Goal: Task Accomplishment & Management: Use online tool/utility

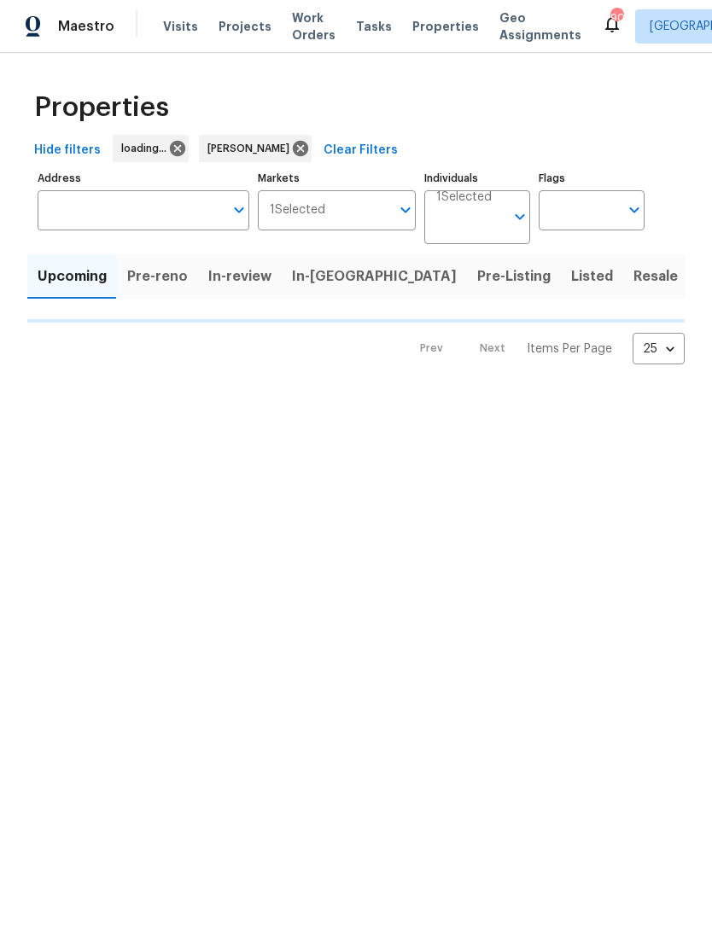
click at [26, 393] on html "Maestro Visits Projects Work Orders Tasks Properties Geo Assignments 90 [GEOGRA…" at bounding box center [356, 196] width 712 height 393
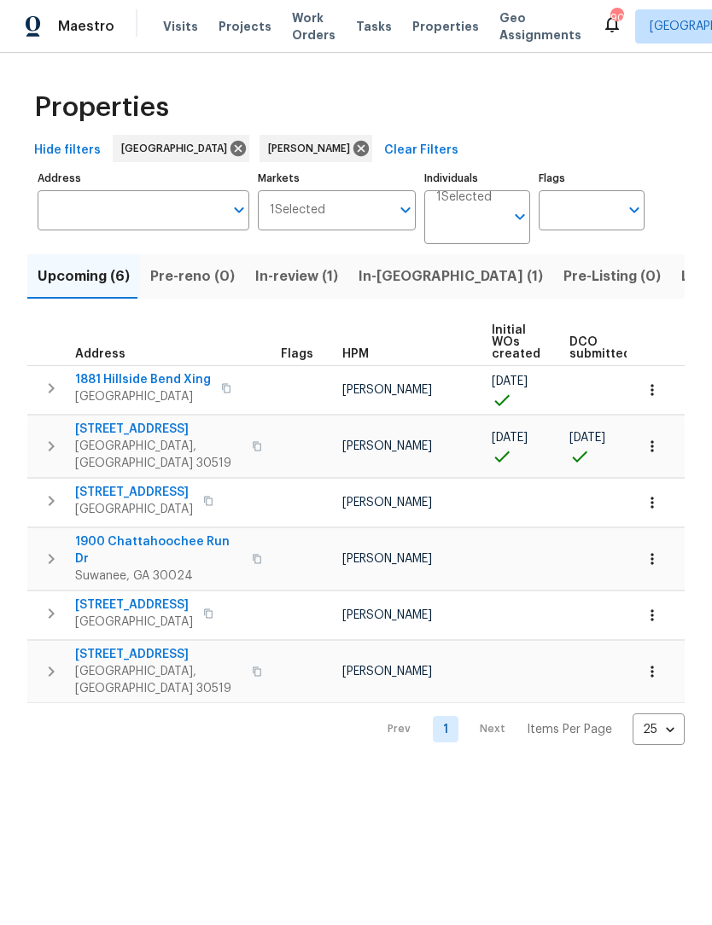
click at [304, 274] on span "In-review (1)" at bounding box center [296, 278] width 83 height 24
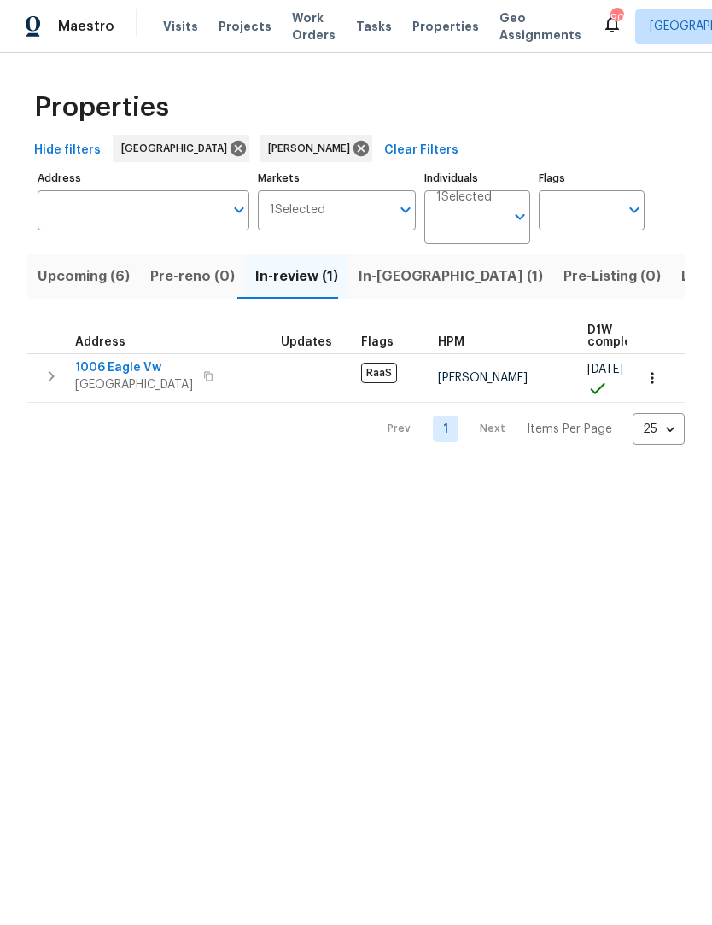
click at [141, 366] on span "1006 Eagle Vw" at bounding box center [134, 368] width 118 height 17
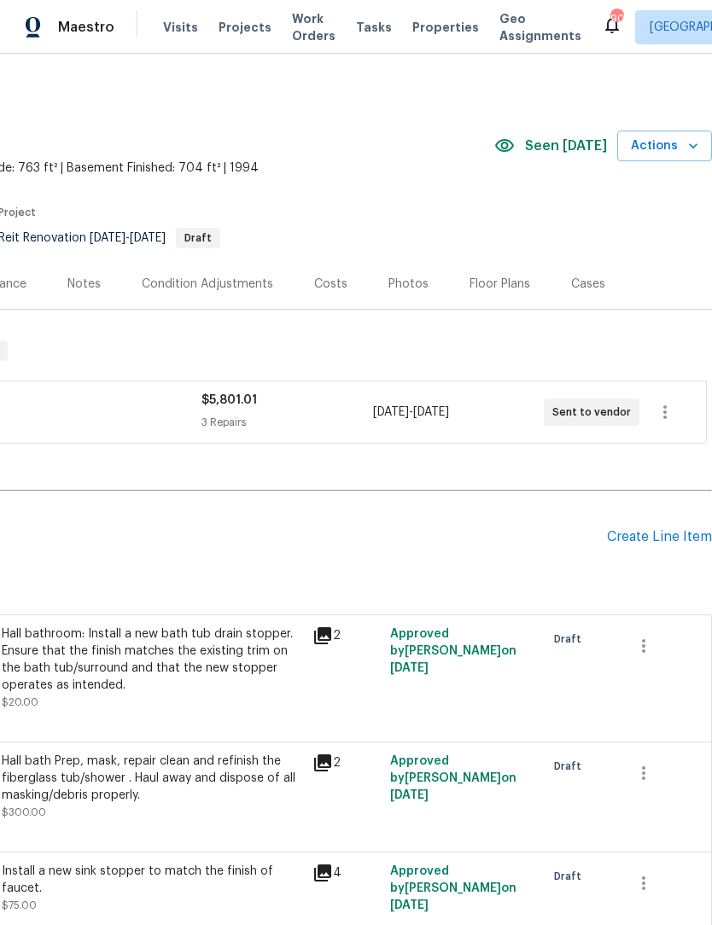
scroll to position [0, 253]
click at [662, 412] on icon "button" at bounding box center [665, 412] width 20 height 20
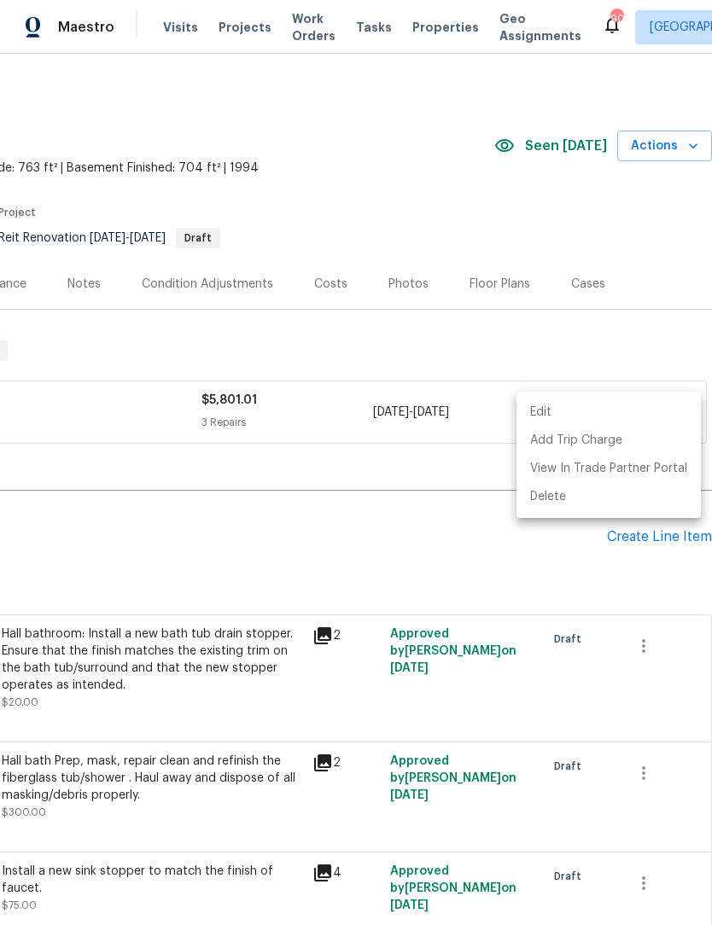
click at [400, 552] on div at bounding box center [356, 462] width 712 height 925
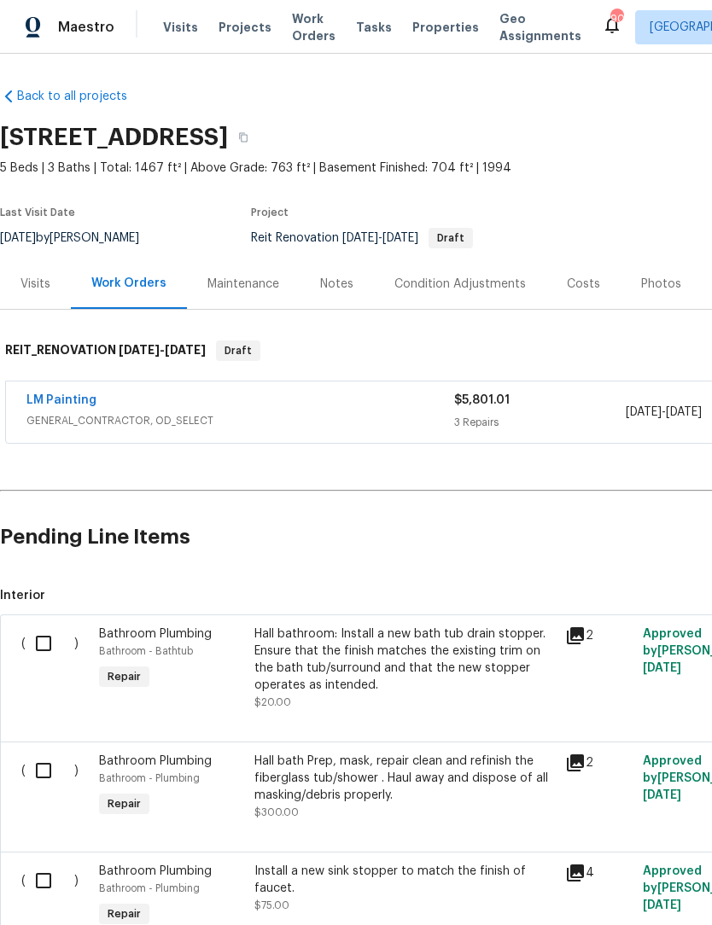
scroll to position [0, 0]
click at [77, 402] on link "LM Painting" at bounding box center [61, 400] width 70 height 12
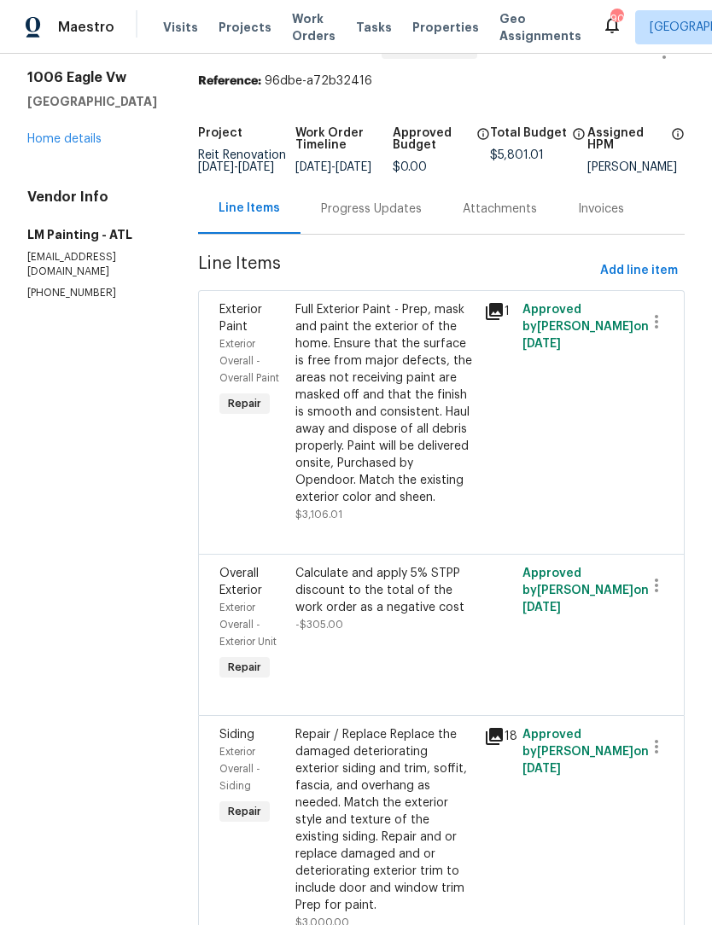
scroll to position [43, 0]
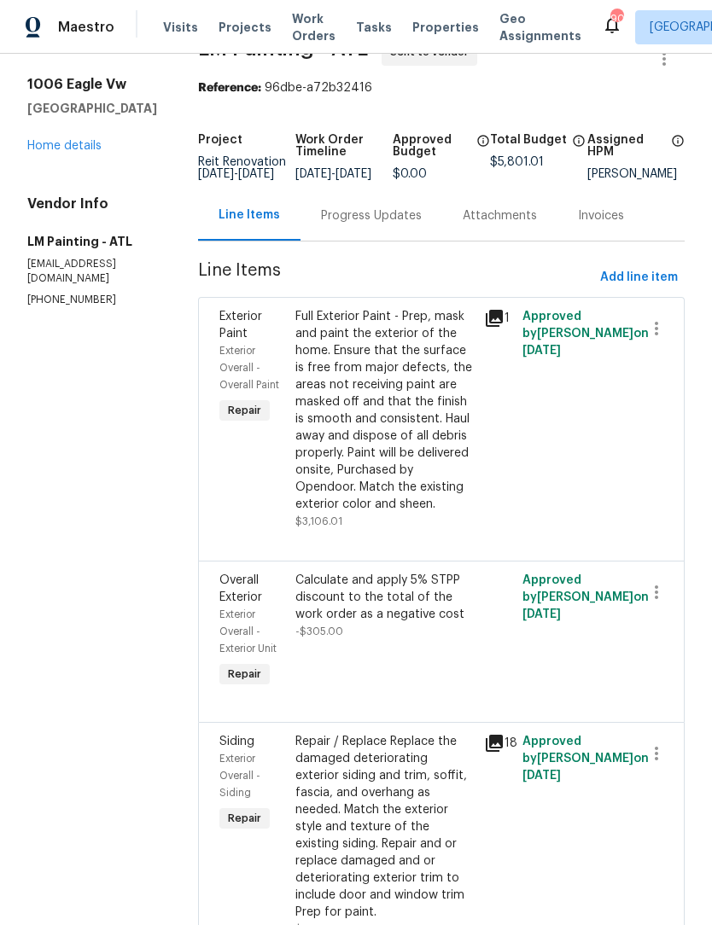
click at [405, 490] on div "Full Exterior Paint - Prep, mask and paint the exterior of the home. Ensure tha…" at bounding box center [384, 410] width 179 height 205
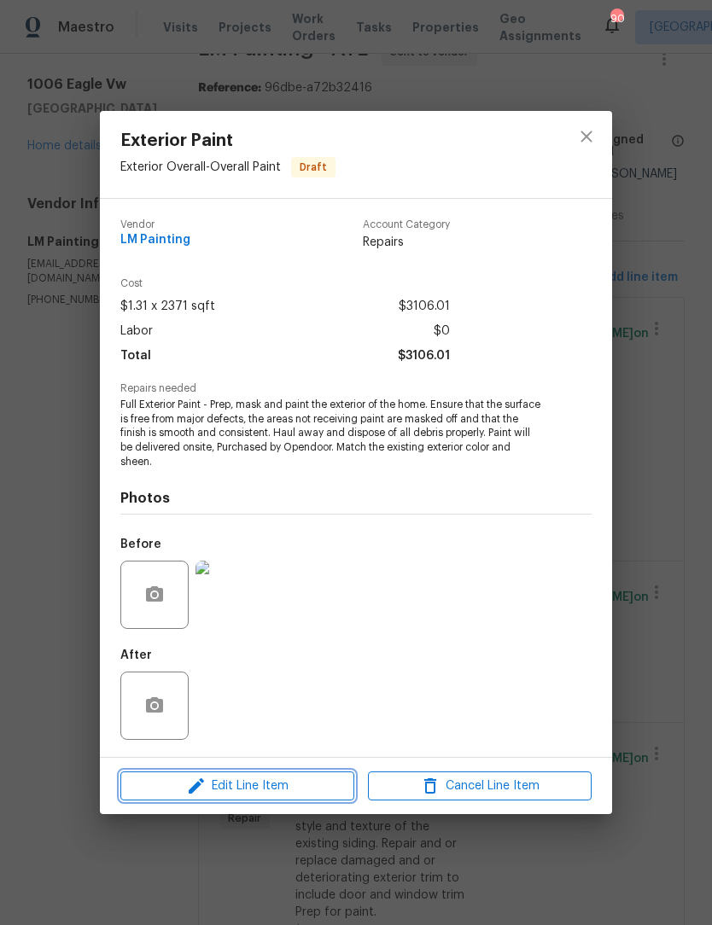
click at [288, 791] on span "Edit Line Item" at bounding box center [237, 786] width 224 height 21
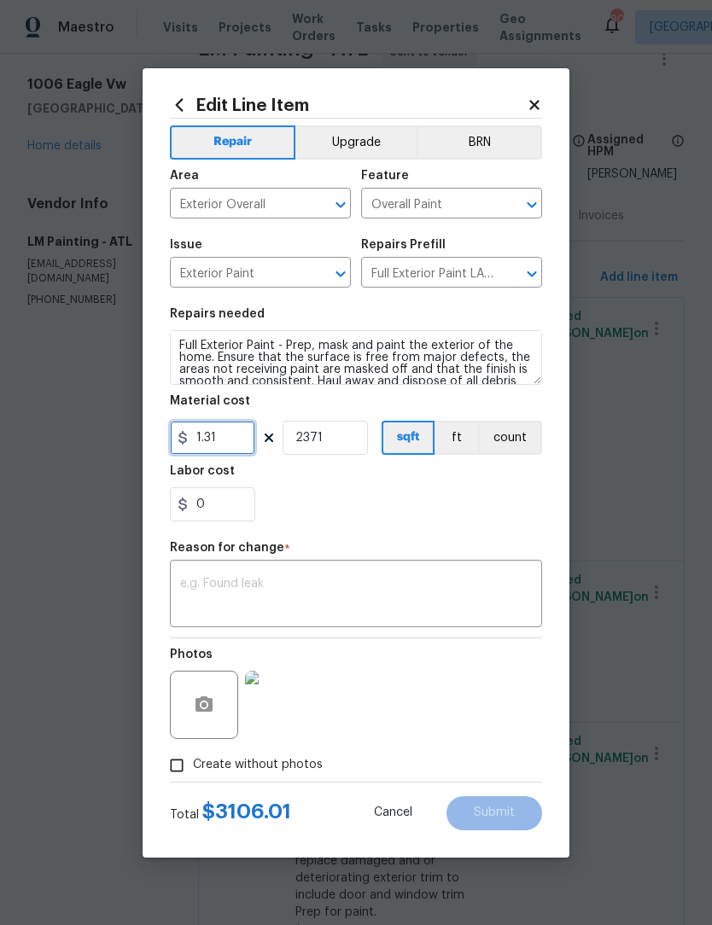
click at [237, 441] on input "1.31" at bounding box center [212, 438] width 85 height 34
type input "1.85"
click at [376, 590] on textarea at bounding box center [356, 596] width 352 height 36
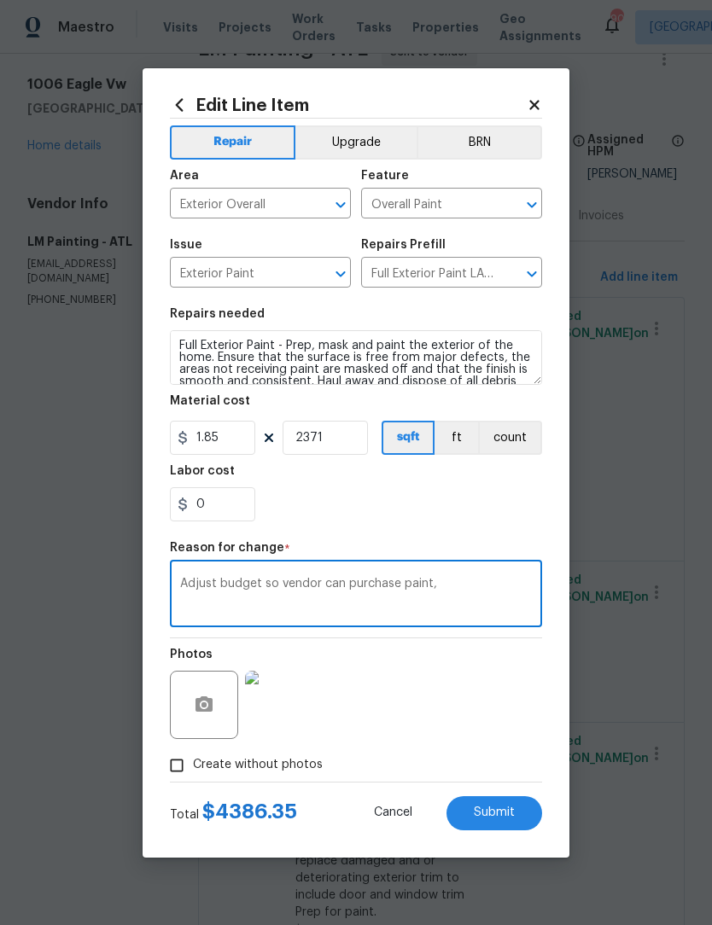
type textarea "Adjust budget so vendor can purchase paint,"
click at [503, 812] on span "Submit" at bounding box center [494, 813] width 41 height 13
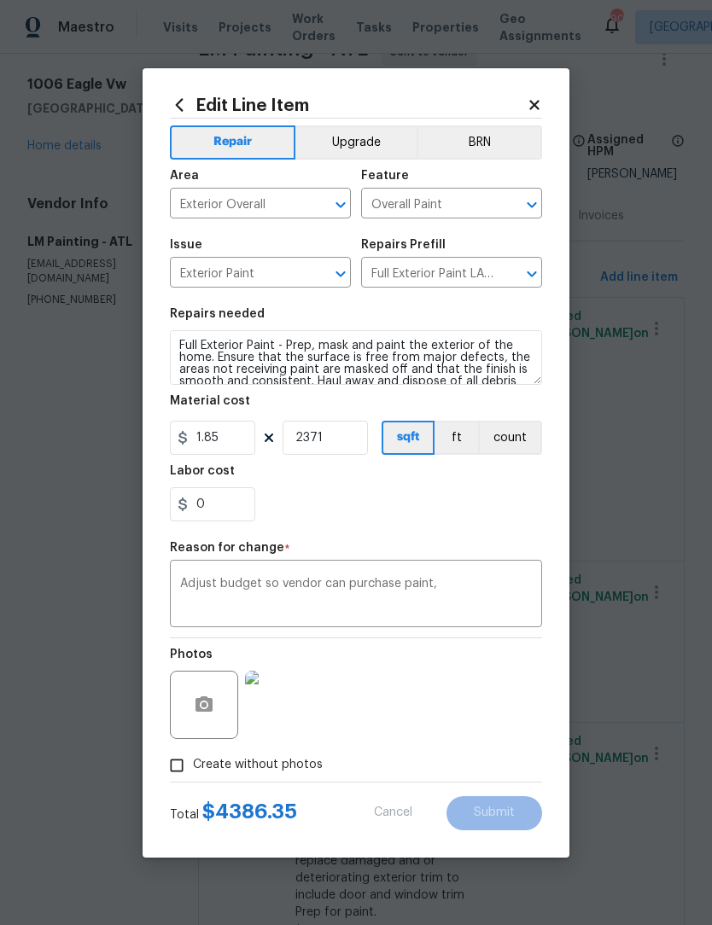
type input "1.31"
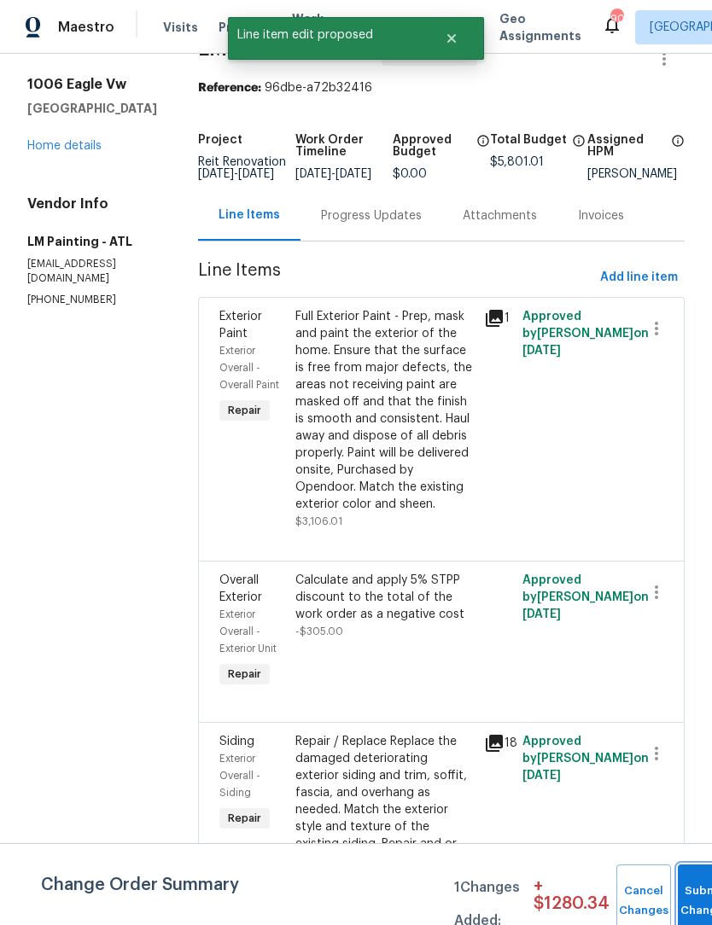
click at [693, 896] on button "Submit Changes" at bounding box center [705, 901] width 55 height 73
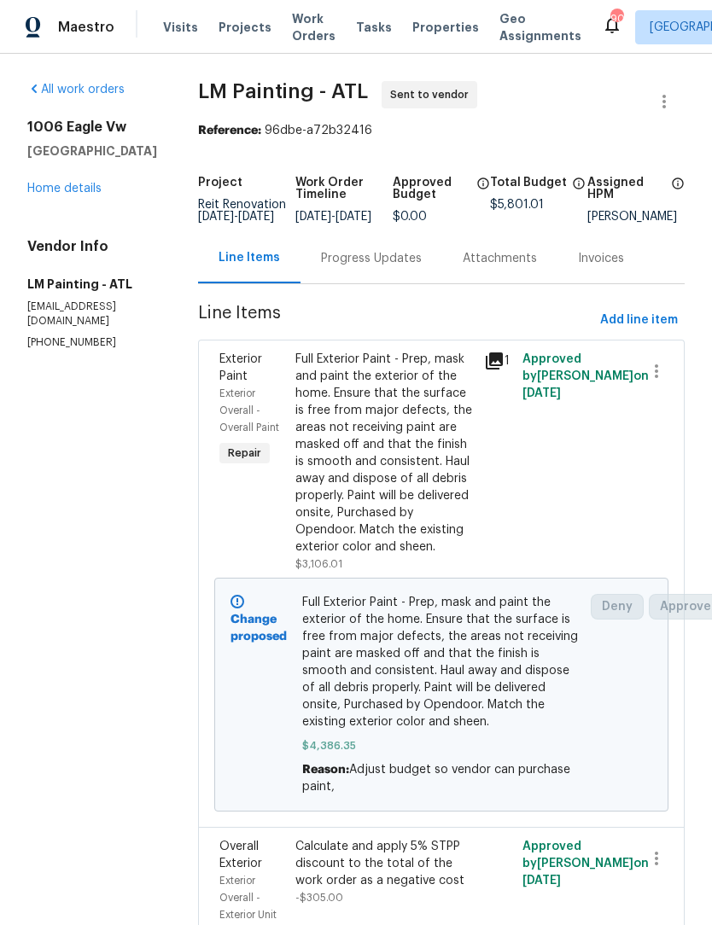
scroll to position [0, 0]
